Goal: Task Accomplishment & Management: Complete application form

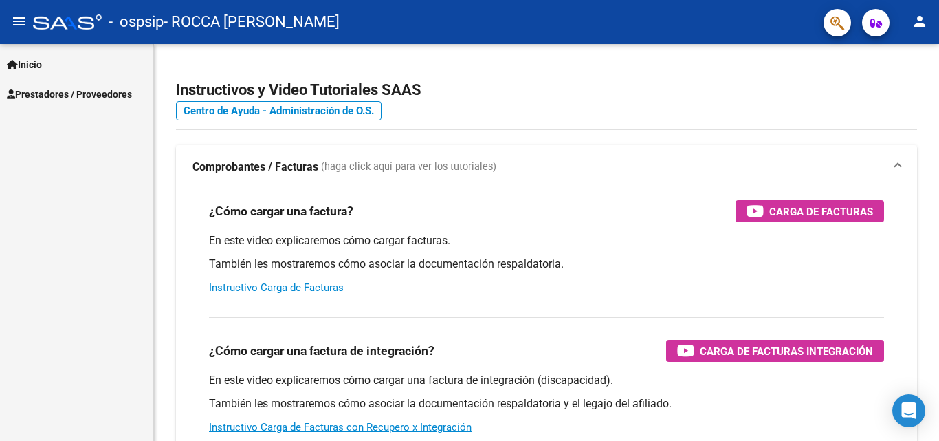
click at [36, 88] on span "Prestadores / Proveedores" at bounding box center [69, 94] width 125 height 15
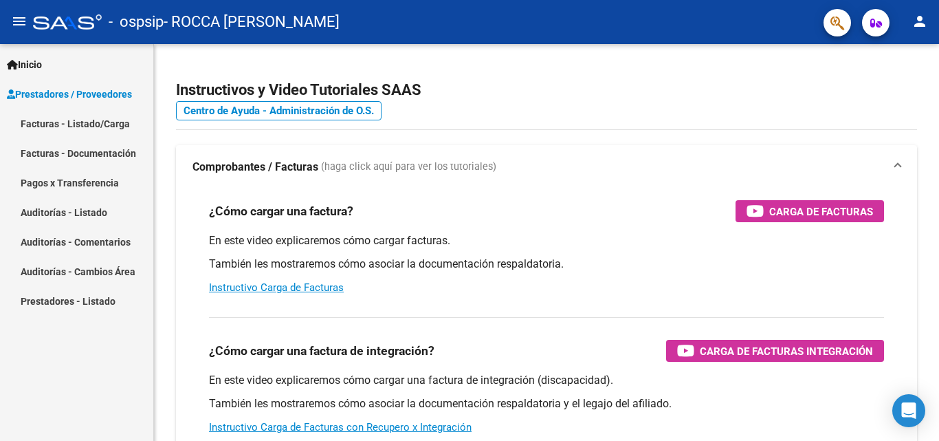
click at [61, 125] on link "Facturas - Listado/Carga" at bounding box center [76, 124] width 153 height 30
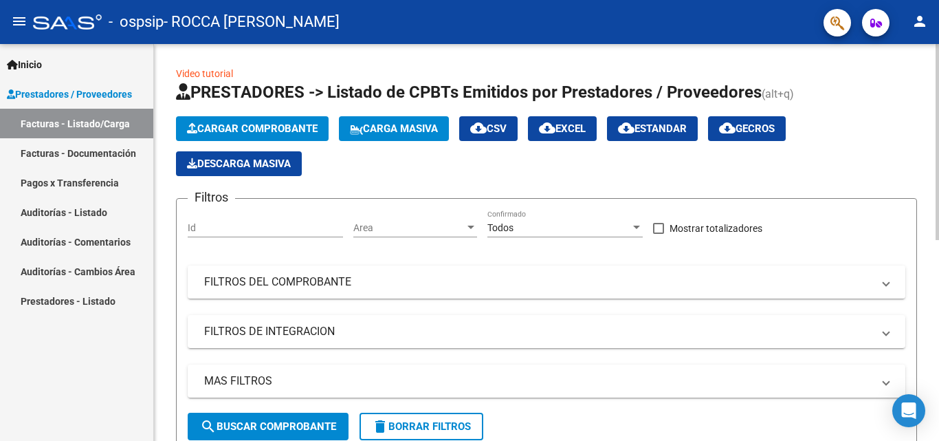
click at [939, 104] on div at bounding box center [937, 142] width 3 height 196
click at [223, 123] on span "Cargar Comprobante" at bounding box center [252, 128] width 131 height 12
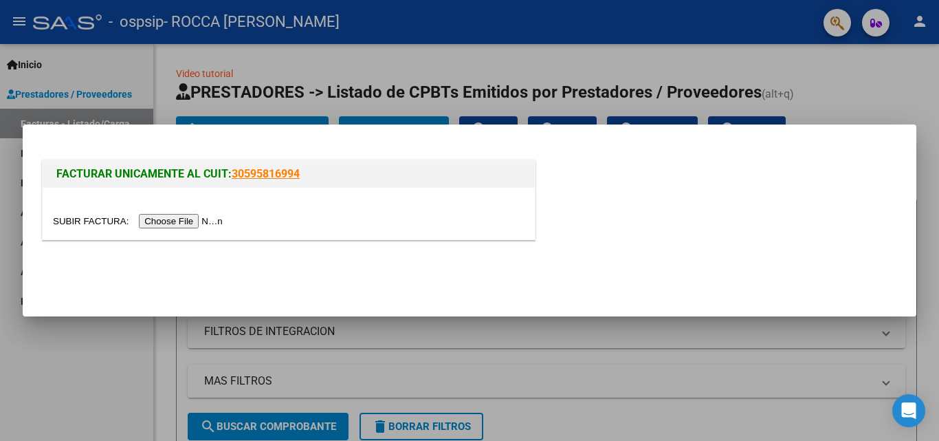
click at [186, 220] on input "file" at bounding box center [140, 221] width 174 height 14
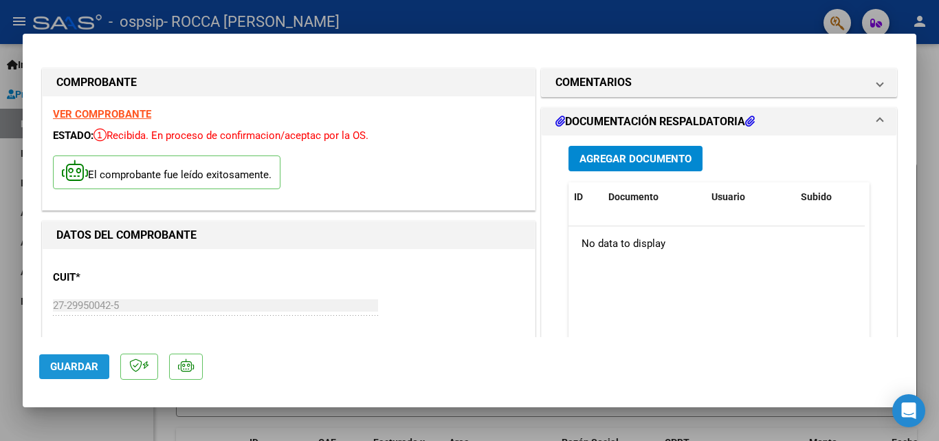
click at [63, 364] on span "Guardar" at bounding box center [74, 366] width 48 height 12
click at [75, 362] on span "Guardar" at bounding box center [74, 366] width 48 height 12
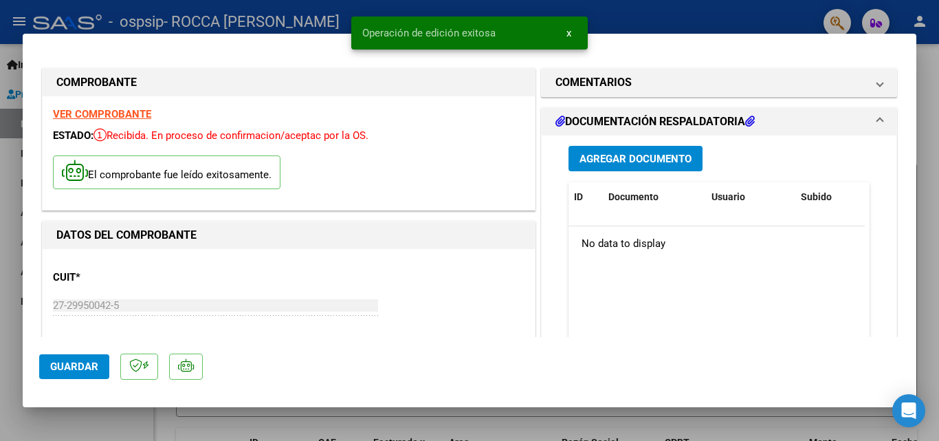
click at [732, 21] on div at bounding box center [469, 220] width 939 height 441
type input "$ 0,00"
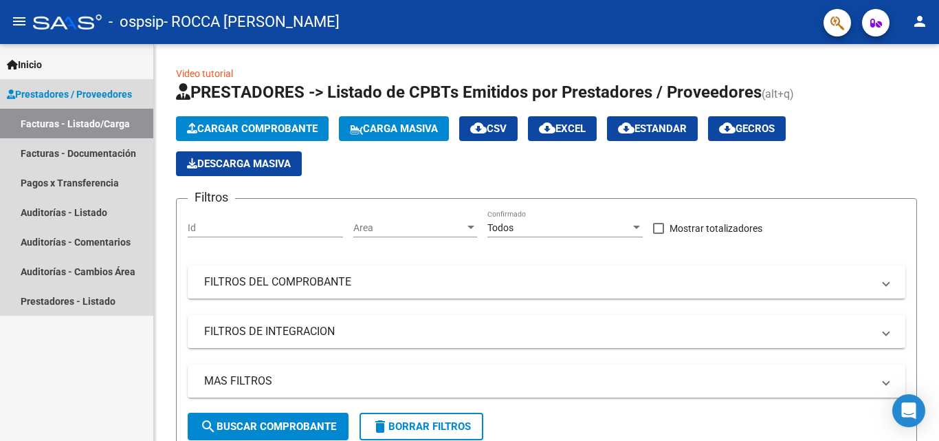
click at [111, 124] on link "Facturas - Listado/Carga" at bounding box center [76, 124] width 153 height 30
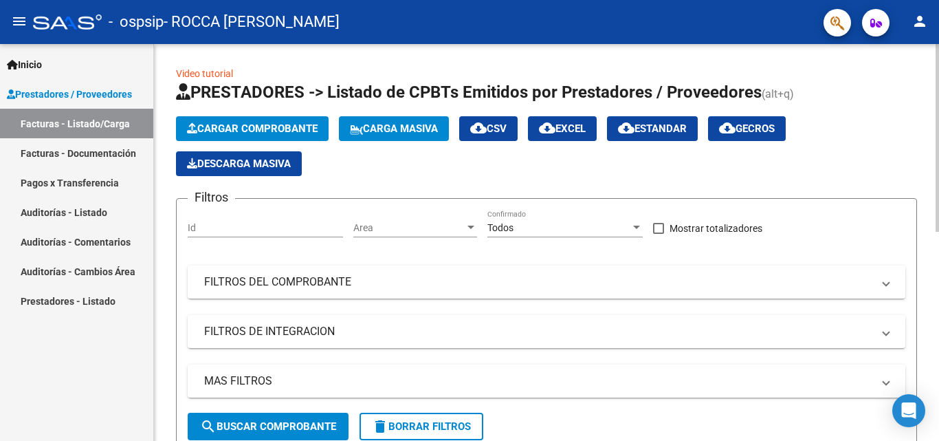
click at [862, 154] on div "Cargar Comprobante Carga Masiva cloud_download CSV cloud_download EXCEL cloud_d…" at bounding box center [546, 146] width 741 height 60
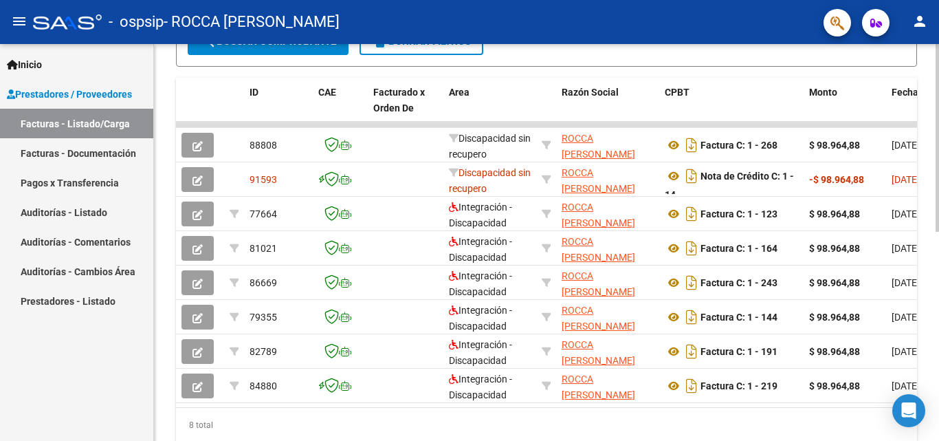
scroll to position [413, 0]
